Goal: Find specific page/section: Find specific page/section

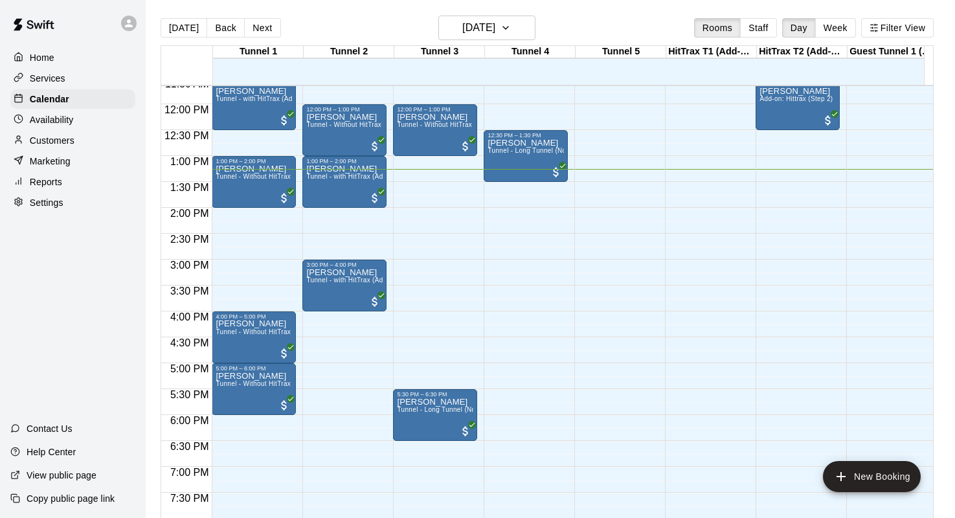
scroll to position [595, 0]
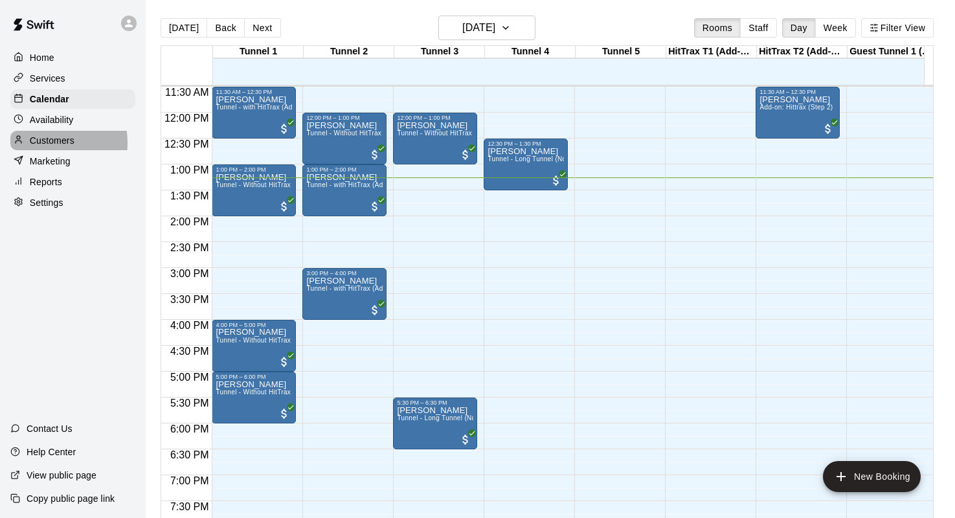
click at [47, 142] on p "Customers" at bounding box center [52, 140] width 45 height 13
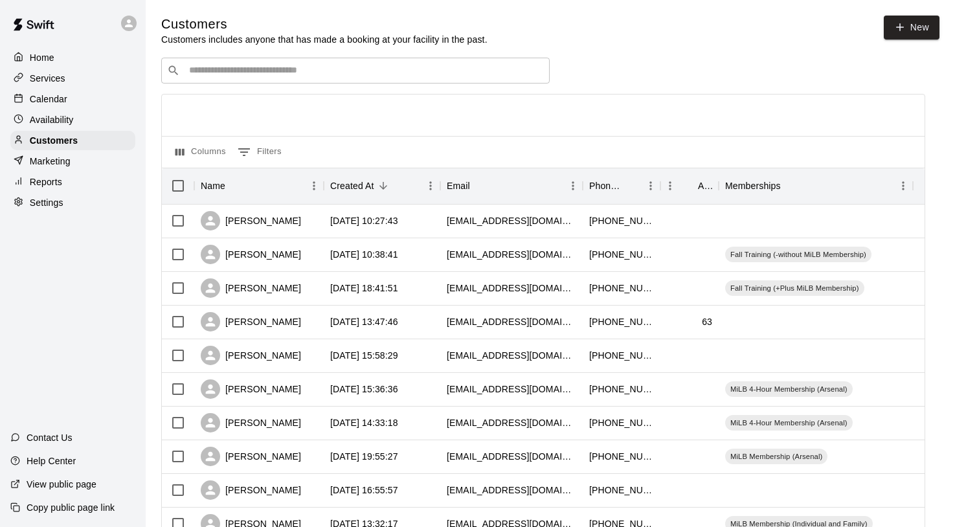
click at [263, 64] on input "Search customers by name or email" at bounding box center [364, 70] width 359 height 13
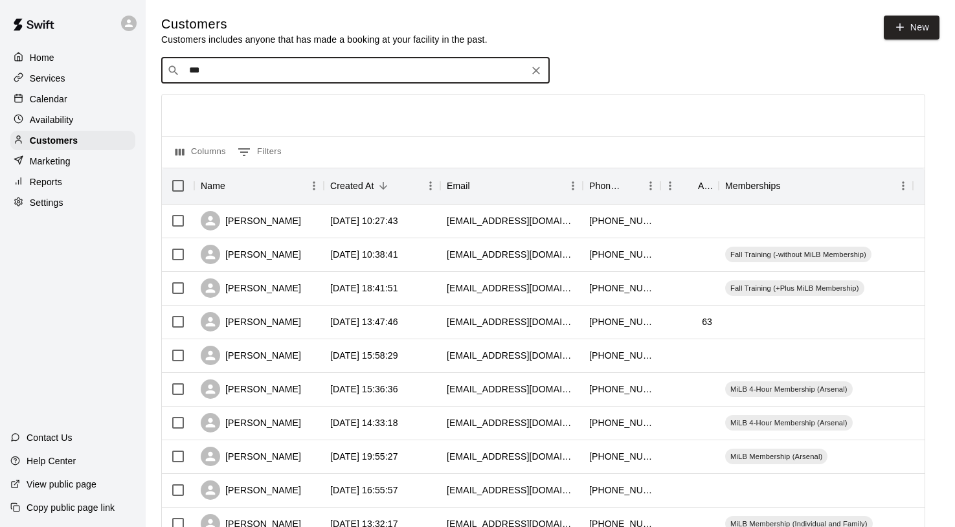
type input "****"
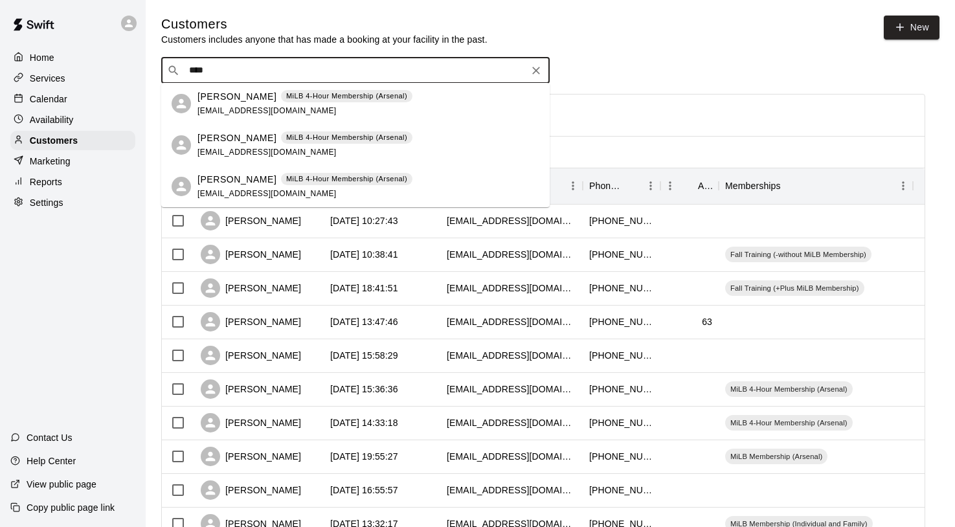
click at [223, 94] on p "[PERSON_NAME]" at bounding box center [236, 97] width 79 height 14
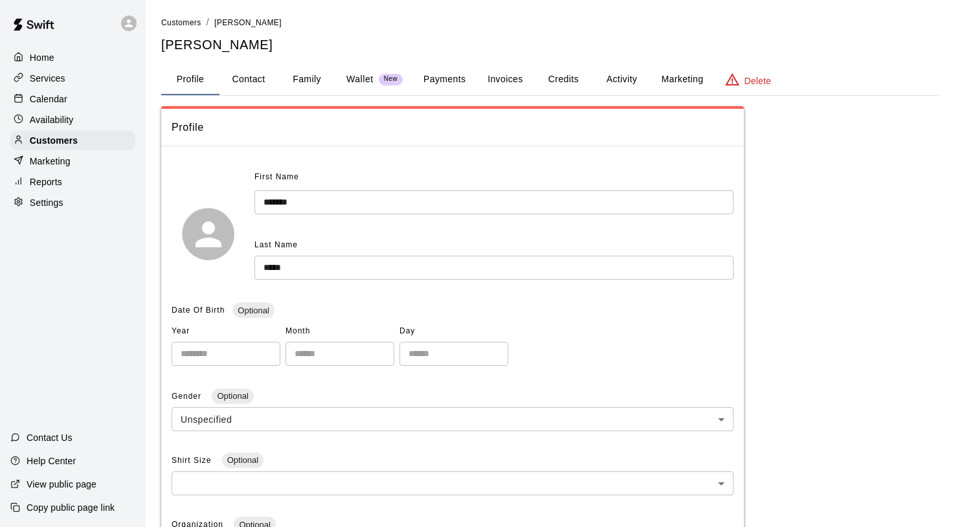
click at [306, 77] on button "Family" at bounding box center [307, 79] width 58 height 31
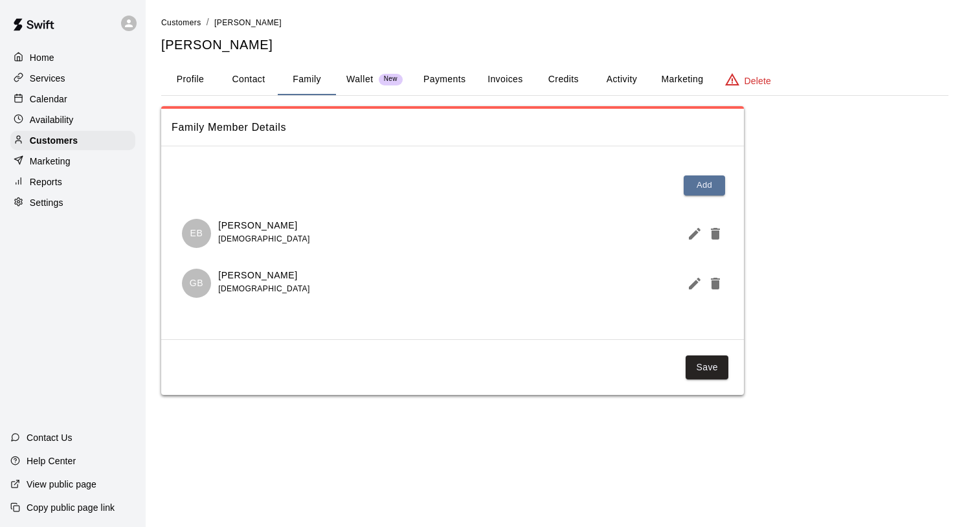
drag, startPoint x: 667, startPoint y: 41, endPoint x: 654, endPoint y: 39, distance: 12.5
click at [665, 40] on h5 "[PERSON_NAME]" at bounding box center [554, 44] width 787 height 17
click at [47, 94] on p "Calendar" at bounding box center [49, 99] width 38 height 13
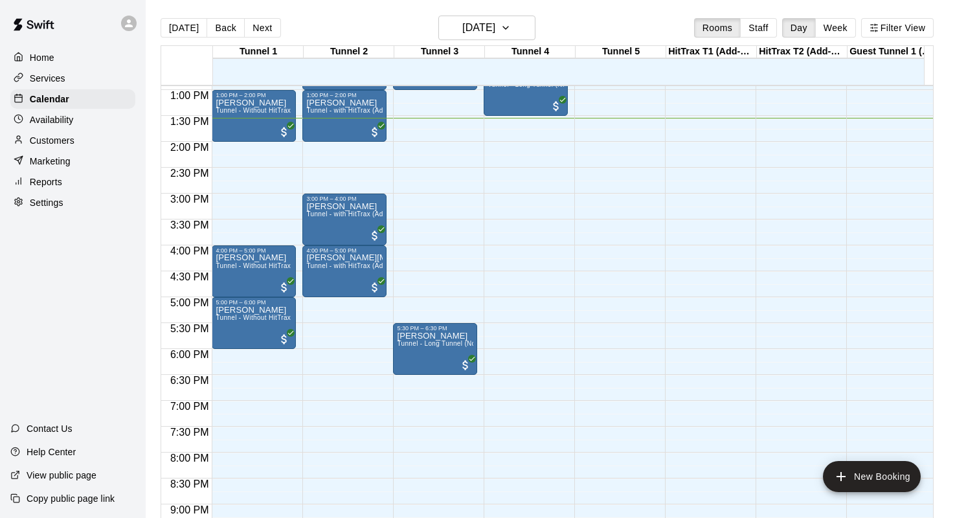
scroll to position [684, 0]
